Goal: Task Accomplishment & Management: Use online tool/utility

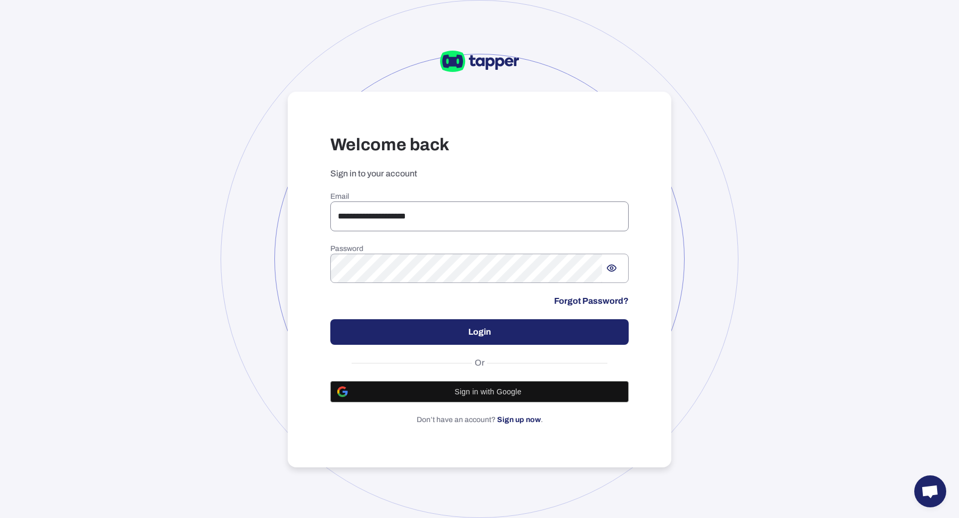
click at [368, 213] on input "**********" at bounding box center [479, 216] width 298 height 30
type input "**********"
click at [549, 332] on button "Login" at bounding box center [479, 332] width 298 height 26
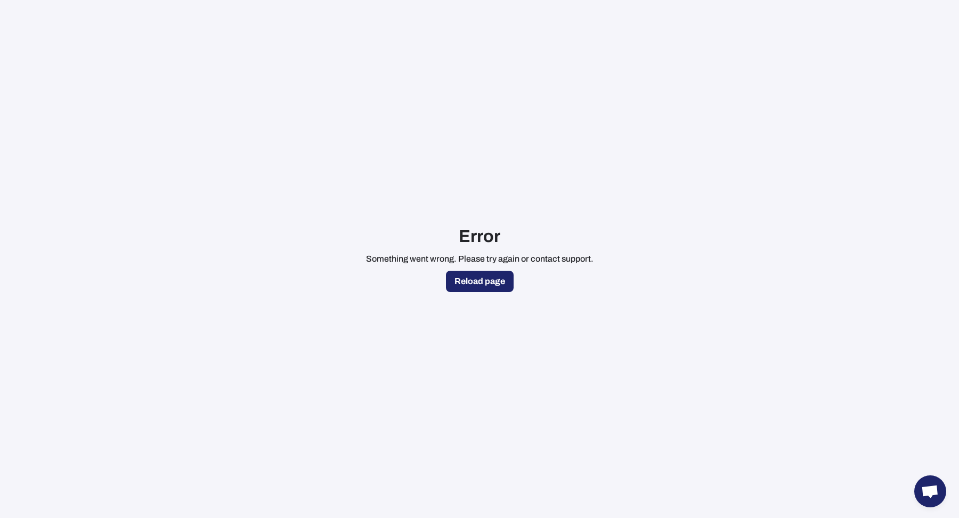
click at [484, 279] on button "Reload page" at bounding box center [480, 281] width 68 height 21
